Goal: Transaction & Acquisition: Obtain resource

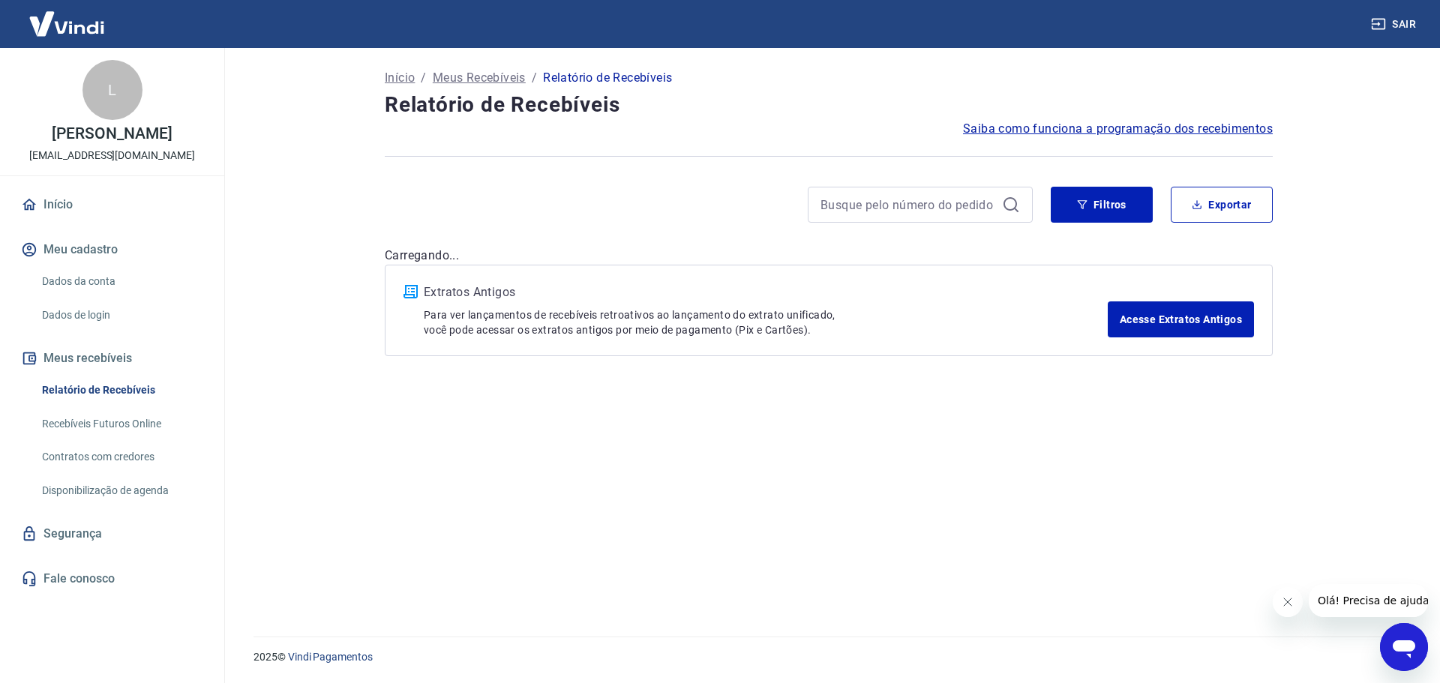
click at [66, 14] on img at bounding box center [66, 24] width 97 height 46
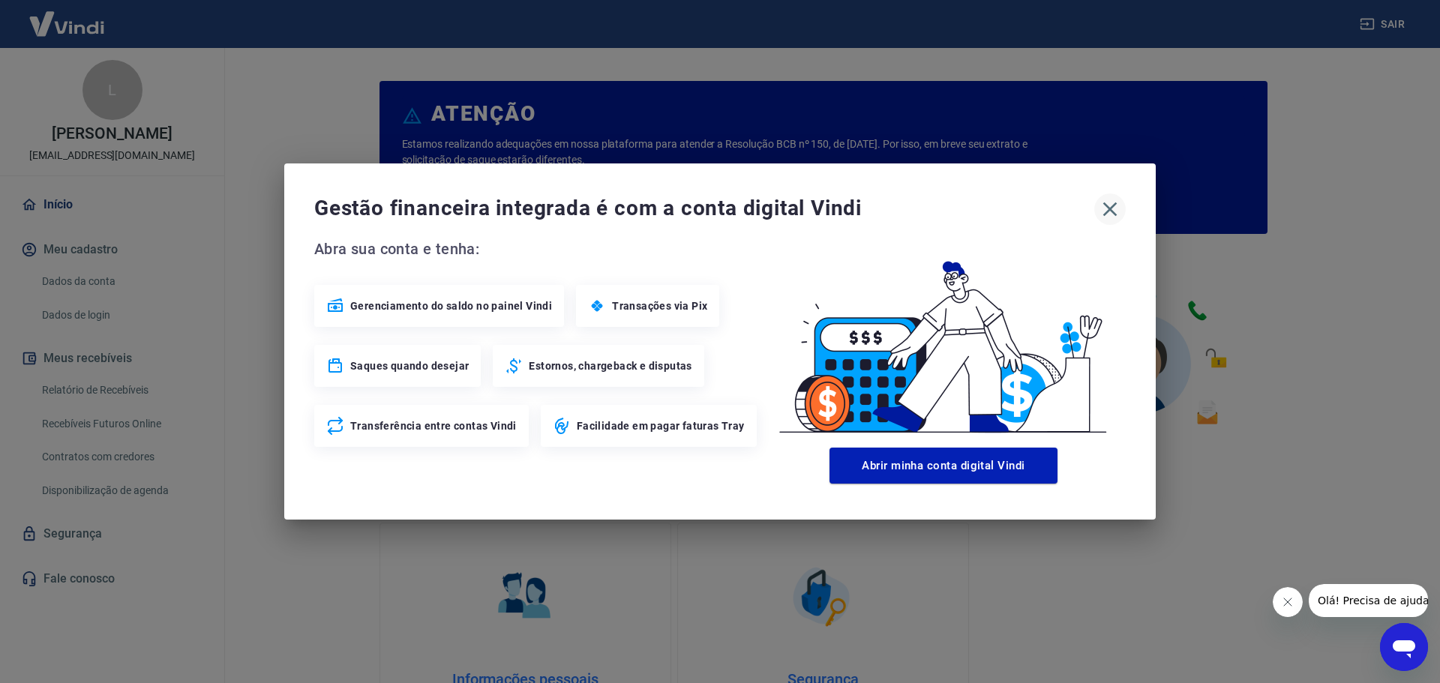
click at [1108, 214] on icon "button" at bounding box center [1110, 209] width 24 height 24
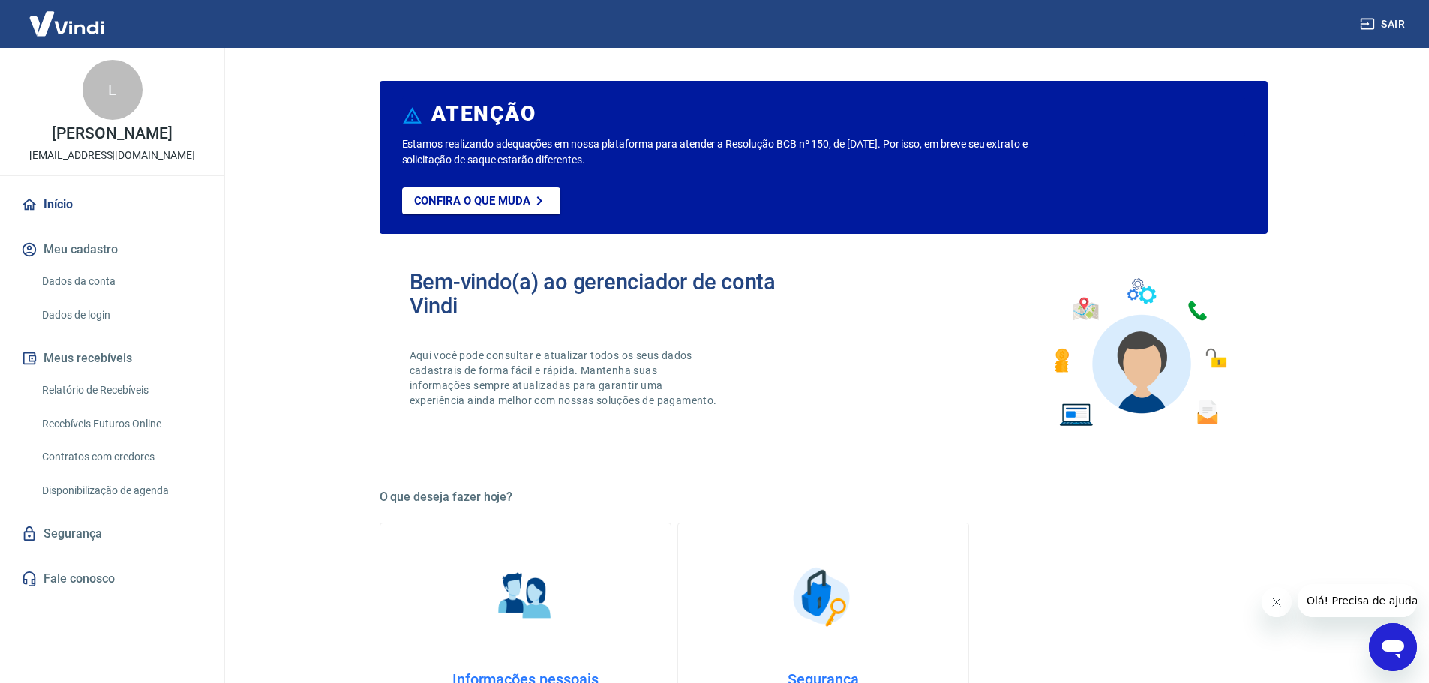
click at [108, 393] on link "Relatório de Recebíveis" at bounding box center [121, 390] width 170 height 31
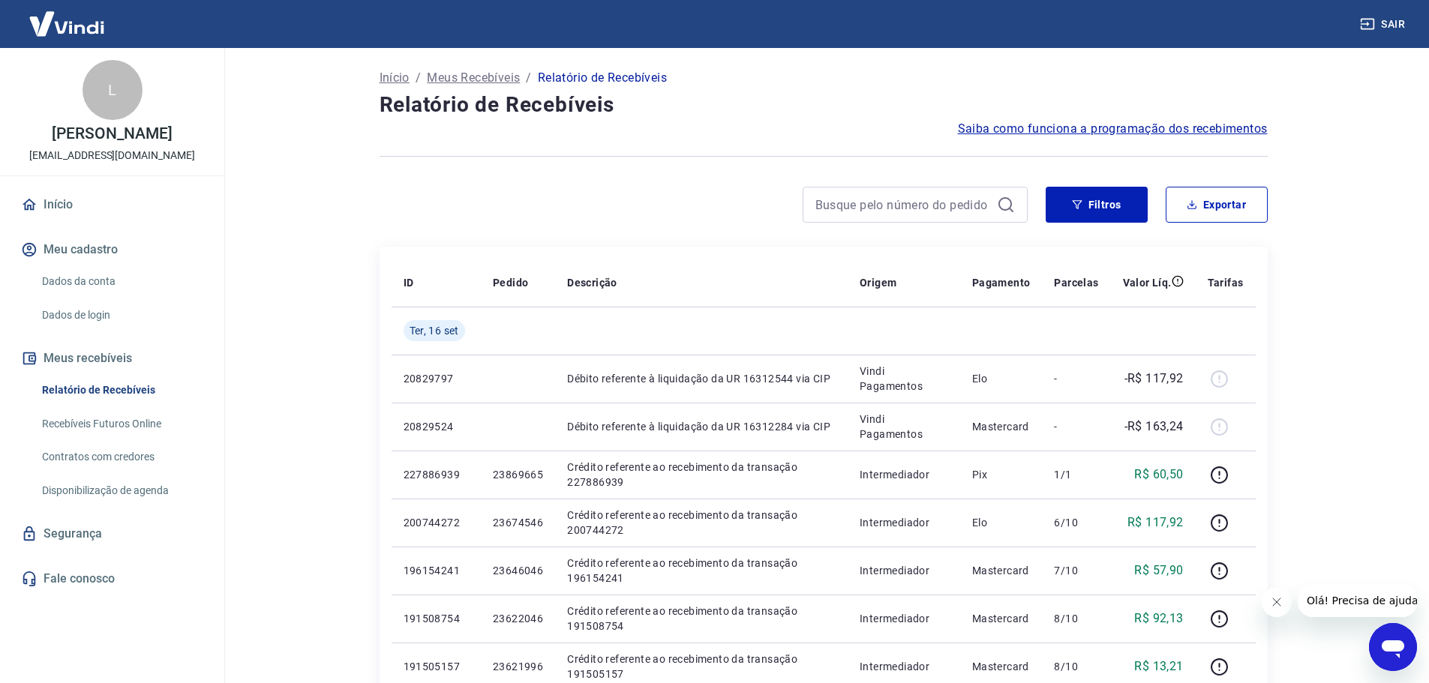
click at [1399, 345] on main "Início / Meus Recebíveis / Relatório de Recebíveis Relatório de Recebíveis Saib…" at bounding box center [822, 365] width 1211 height 635
click at [1219, 206] on button "Exportar" at bounding box center [1216, 205] width 102 height 36
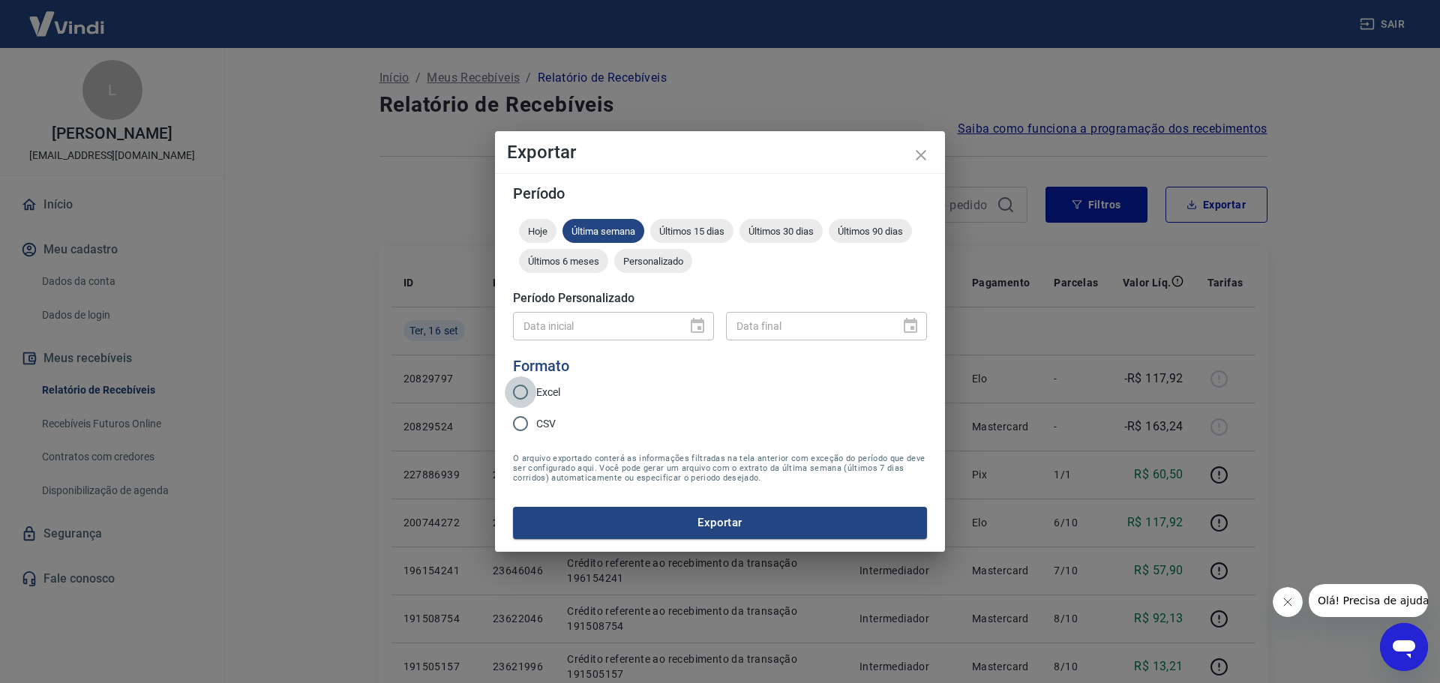
click at [526, 390] on input "Excel" at bounding box center [520, 391] width 31 height 31
radio input "true"
click at [590, 262] on span "Últimos 6 meses" at bounding box center [563, 261] width 89 height 11
click at [848, 232] on span "Últimos 90 dias" at bounding box center [870, 231] width 83 height 11
click at [722, 523] on button "Exportar" at bounding box center [720, 522] width 414 height 31
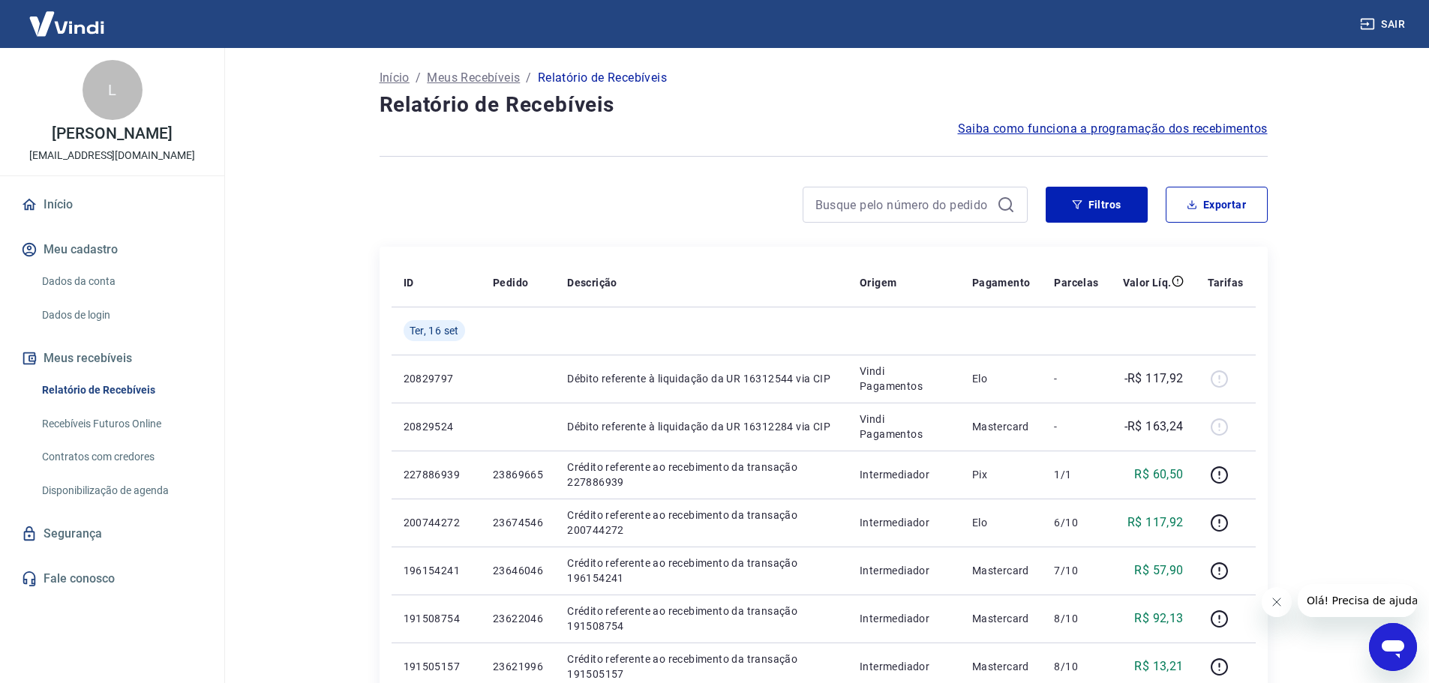
click at [48, 192] on link "Início" at bounding box center [112, 204] width 188 height 33
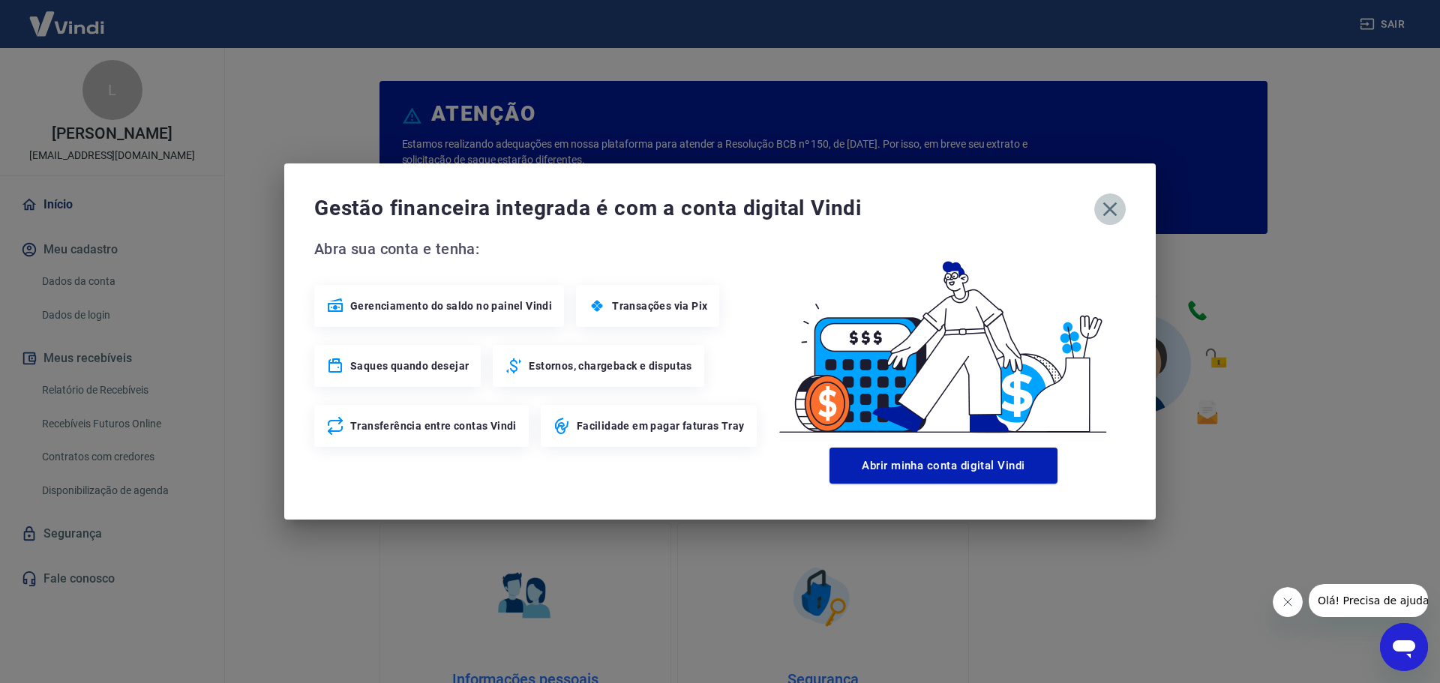
click at [1114, 209] on icon "button" at bounding box center [1110, 209] width 24 height 24
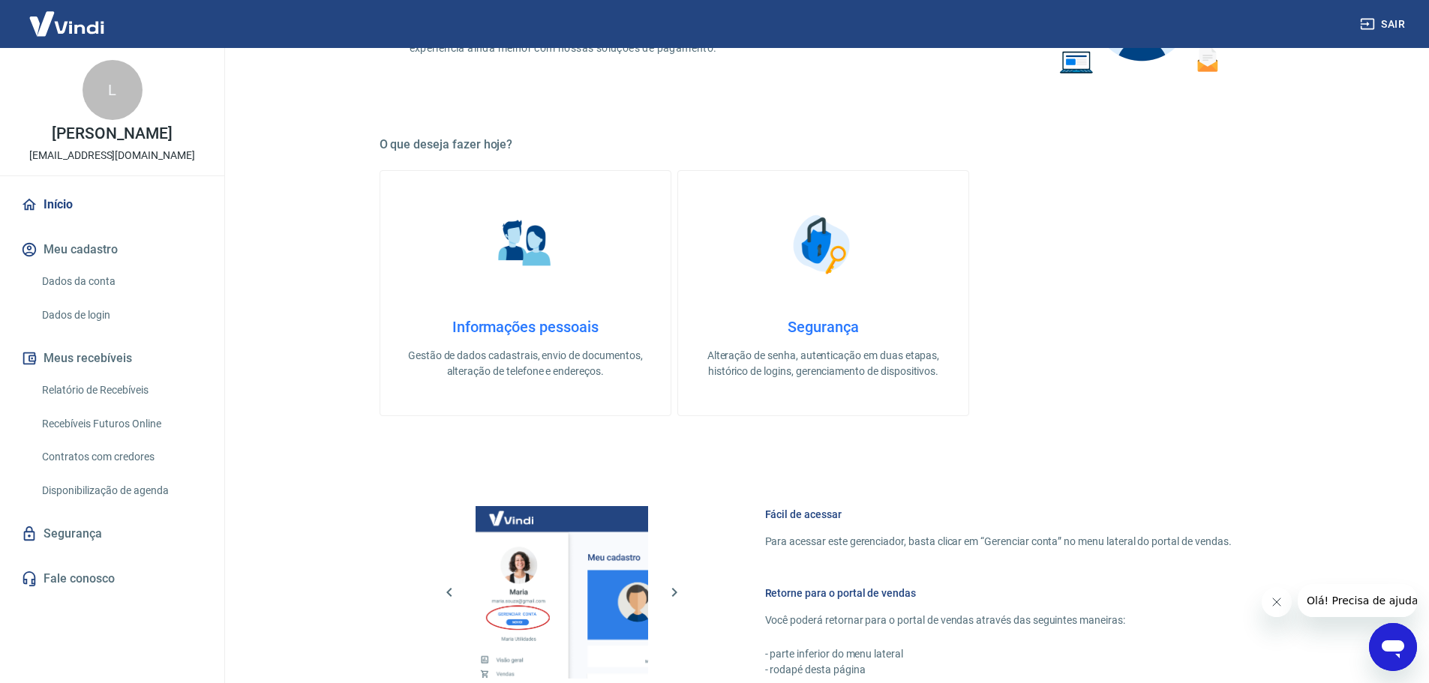
scroll to position [375, 0]
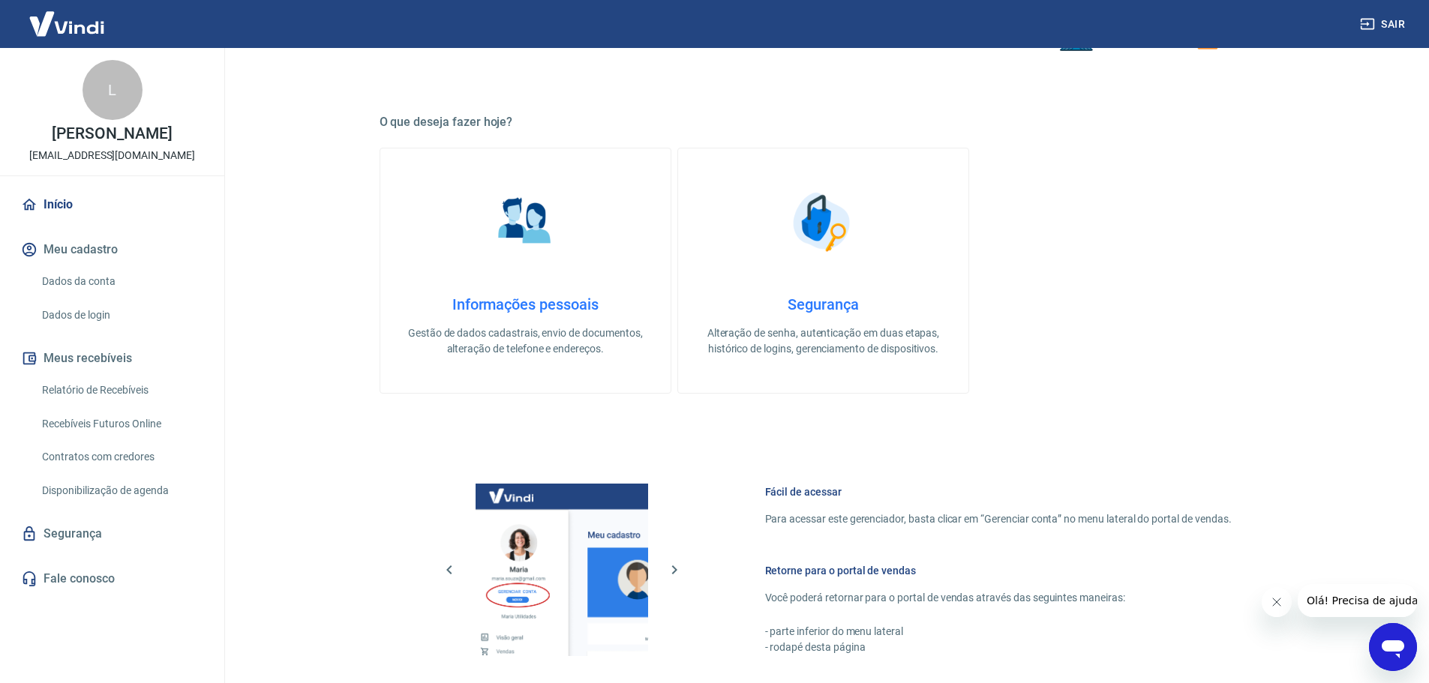
click at [50, 194] on link "Início" at bounding box center [112, 204] width 188 height 33
click at [92, 355] on button "Meus recebíveis" at bounding box center [112, 358] width 188 height 33
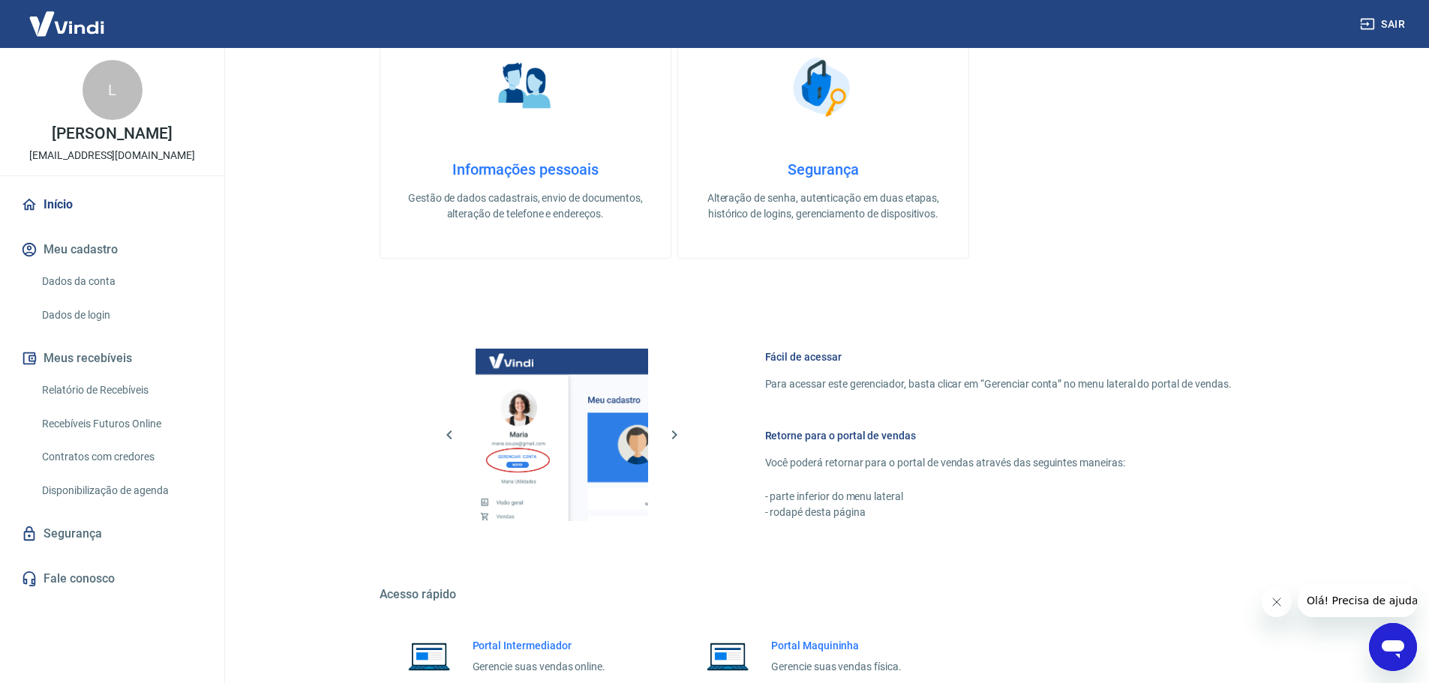
scroll to position [641, 0]
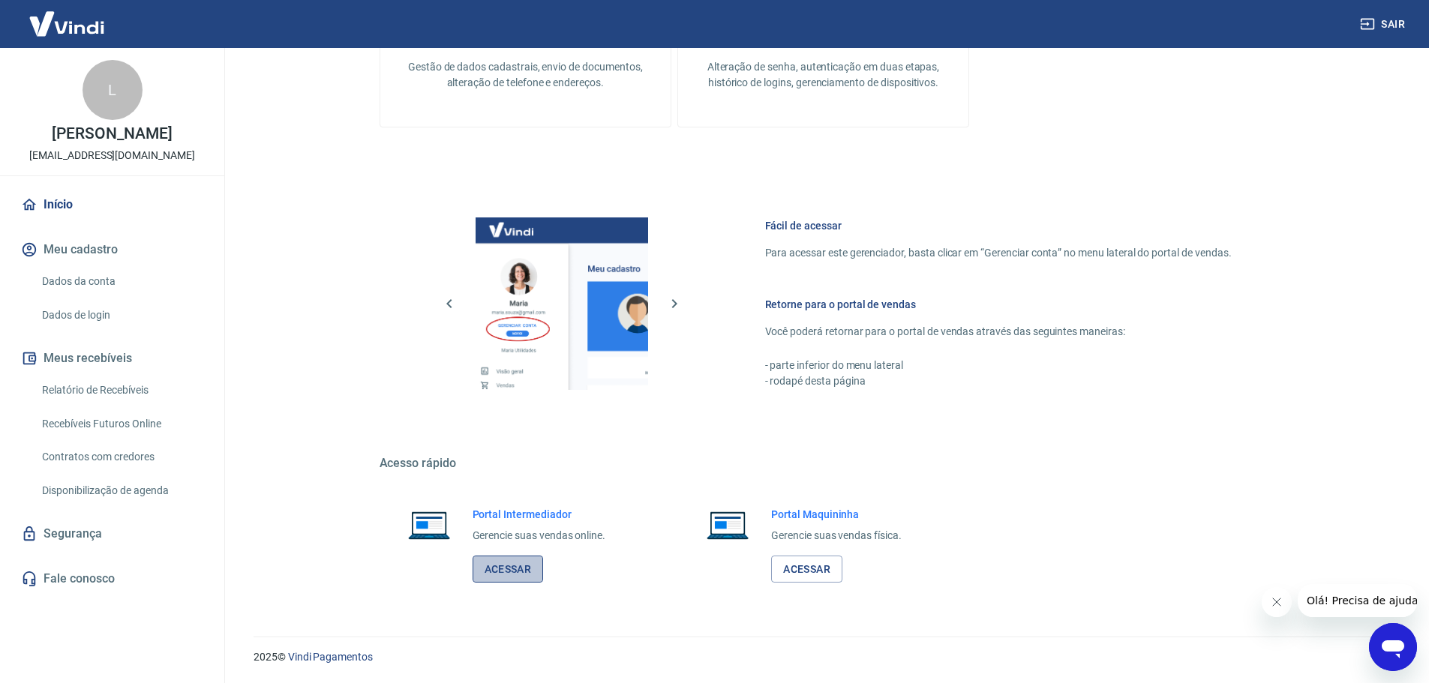
click at [508, 574] on link "Acessar" at bounding box center [507, 570] width 71 height 28
click at [509, 570] on link "Acessar" at bounding box center [507, 570] width 71 height 28
